Goal: Information Seeking & Learning: Learn about a topic

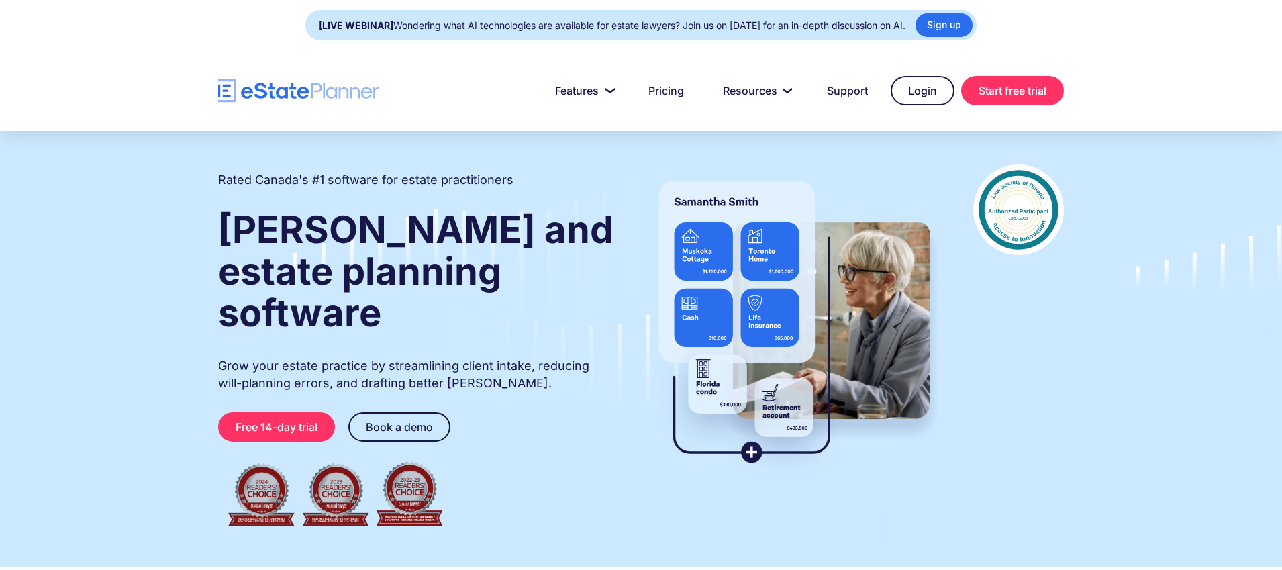
click at [267, 357] on p "Grow your estate practice by streamlining client intake, reducing will-planning…" at bounding box center [416, 374] width 397 height 35
click at [262, 357] on p "Grow your estate practice by streamlining client intake, reducing will-planning…" at bounding box center [416, 374] width 397 height 35
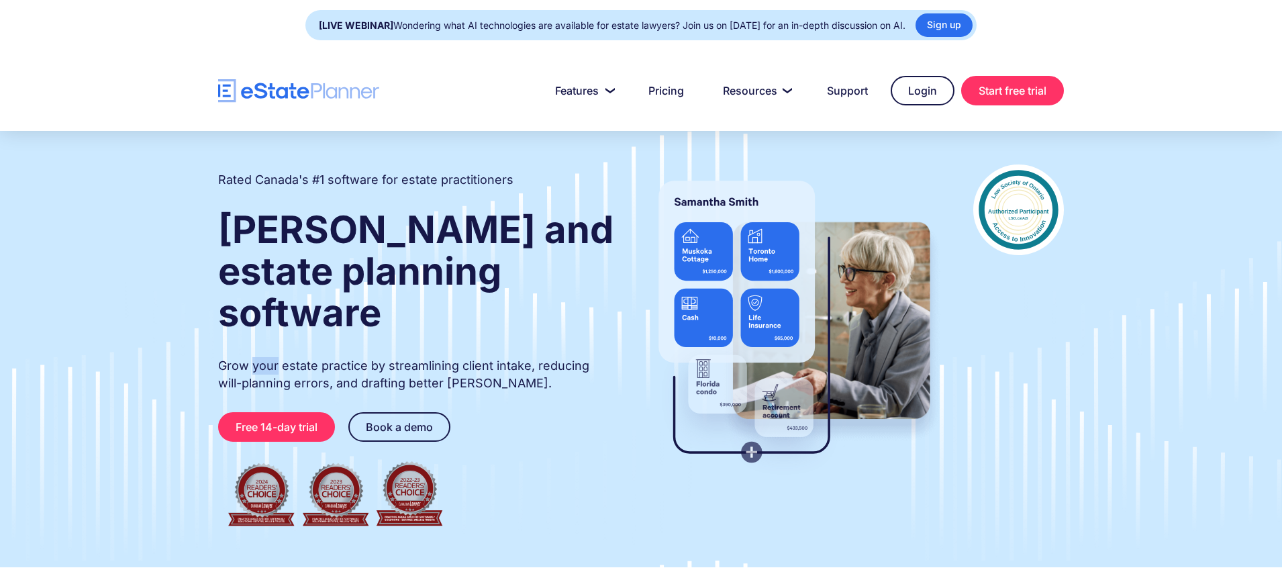
click at [262, 357] on p "Grow your estate practice by streamlining client intake, reducing will-planning…" at bounding box center [416, 374] width 397 height 35
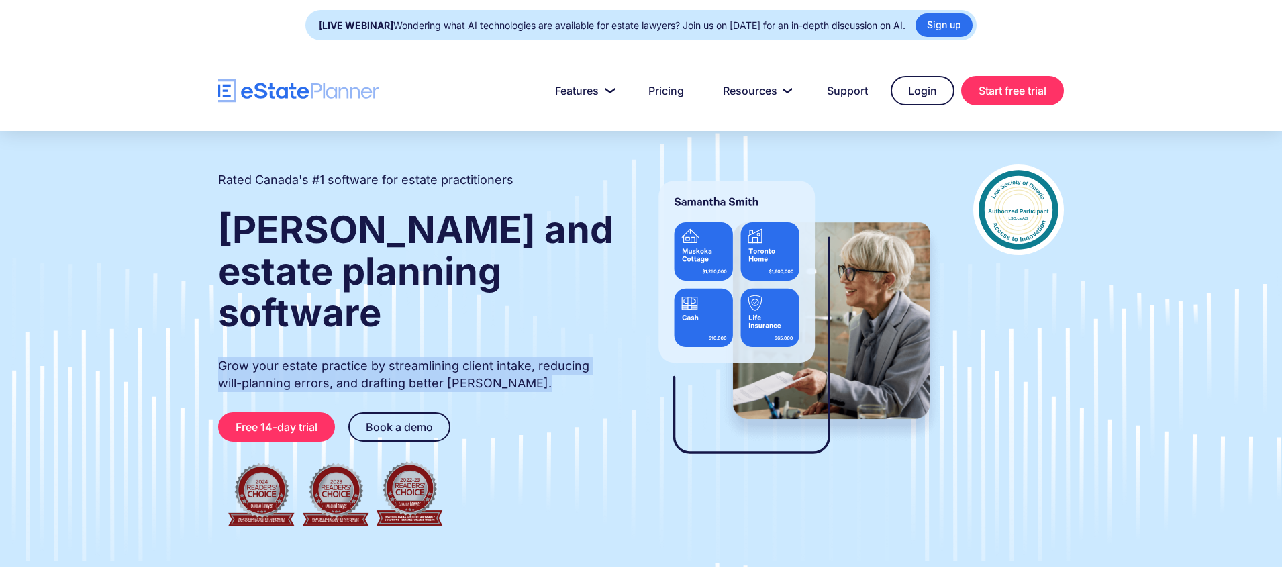
click at [262, 357] on p "Grow your estate practice by streamlining client intake, reducing will-planning…" at bounding box center [416, 374] width 397 height 35
copy p "Grow your estate practice by streamlining client intake, reducing will-planning…"
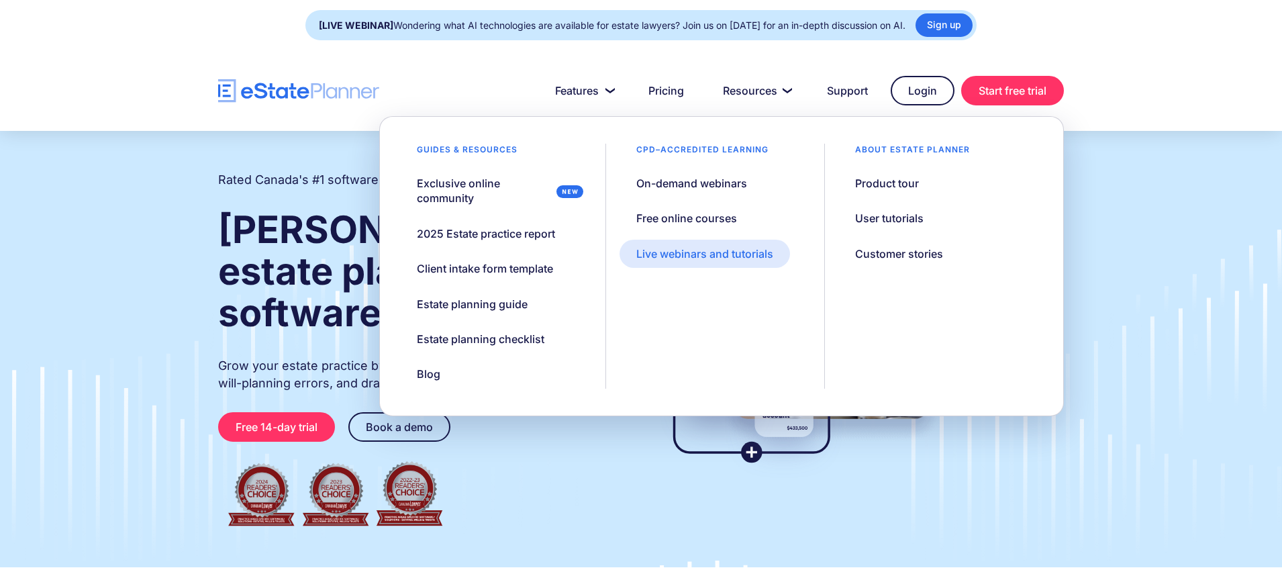
click at [737, 246] on div "Live webinars and tutorials" at bounding box center [704, 253] width 137 height 15
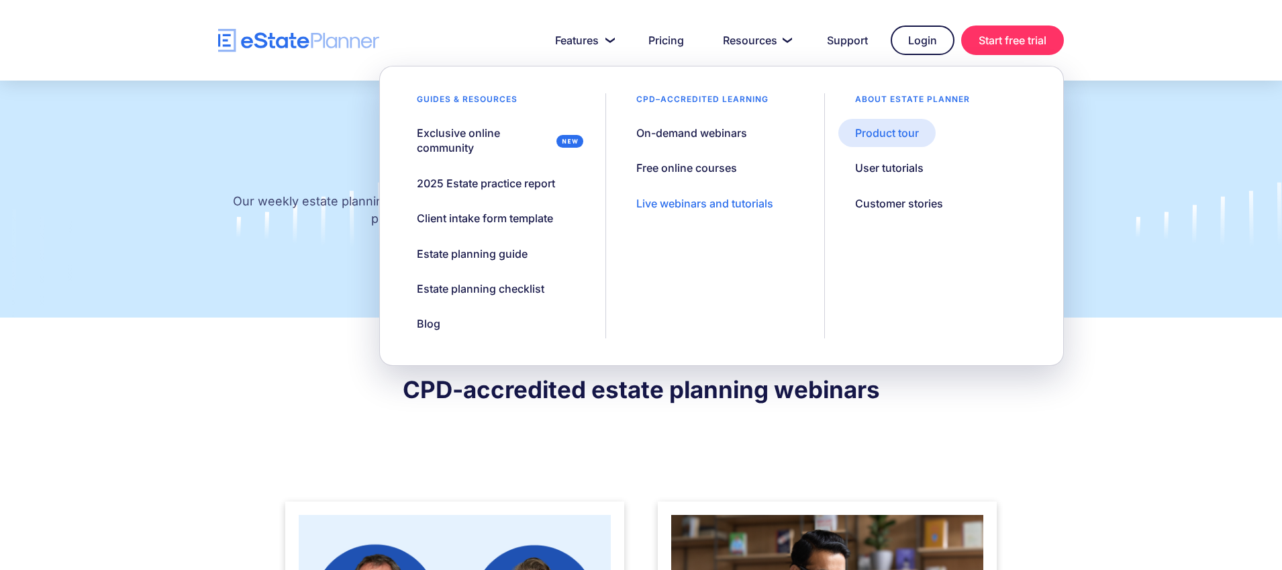
click at [883, 132] on div "Product tour" at bounding box center [887, 133] width 64 height 15
